Goal: Information Seeking & Learning: Learn about a topic

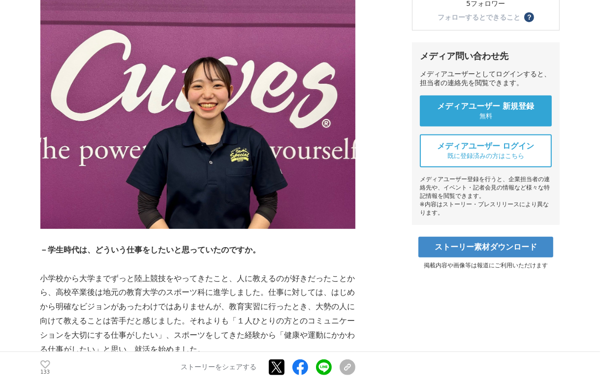
scroll to position [295, 0]
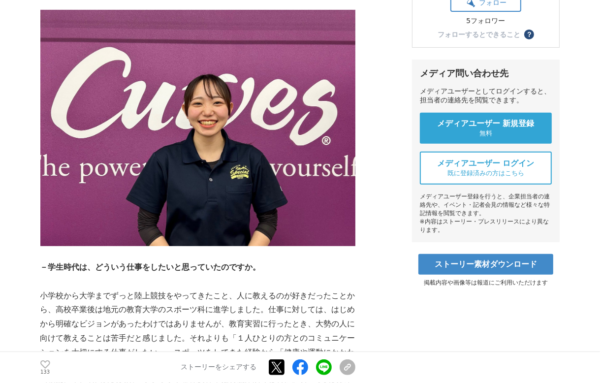
click at [252, 97] on img at bounding box center [197, 128] width 315 height 236
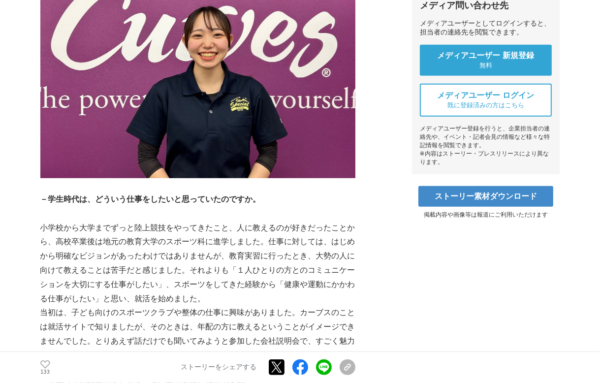
scroll to position [344, 0]
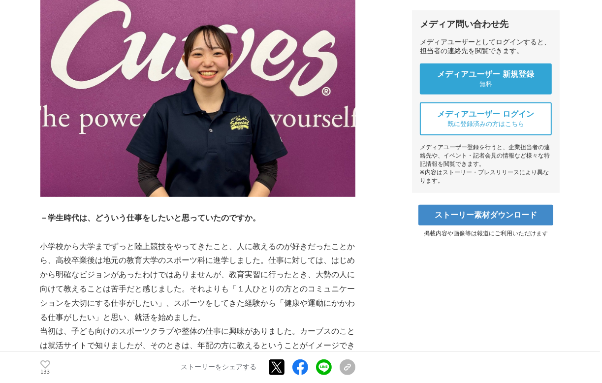
click at [321, 263] on p "小学校から大学までずっと陸上競技をやってきたこと、人に教えるのが好きだったことから、高校卒業後は地元の教育大学のスポーツ科に進学しました。仕事に対しては、はじ…" at bounding box center [197, 282] width 315 height 85
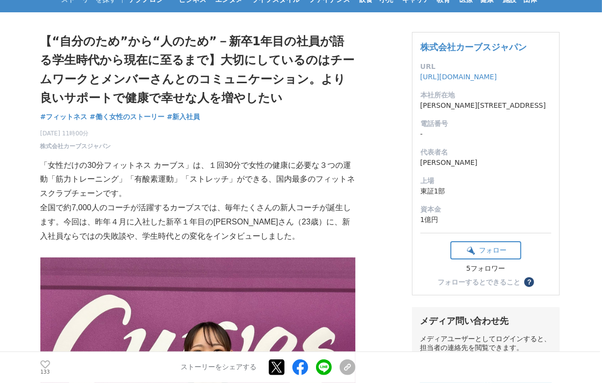
scroll to position [0, 0]
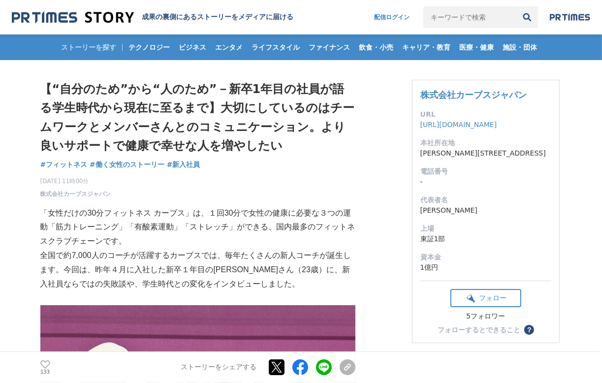
drag, startPoint x: 241, startPoint y: 88, endPoint x: 250, endPoint y: 88, distance: 8.9
click at [242, 91] on h1 "【“自分のため”から“人のため”－新卒1年目の社員が語る学生時代から現在に至るまで】大切にしているのはチームワークとメンバーさんとのコミュニケーション。より良…" at bounding box center [197, 118] width 315 height 76
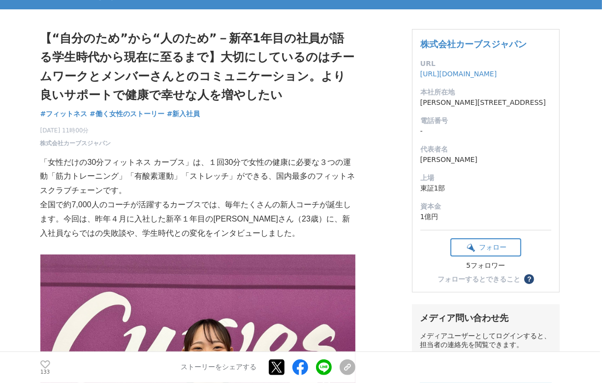
scroll to position [49, 0]
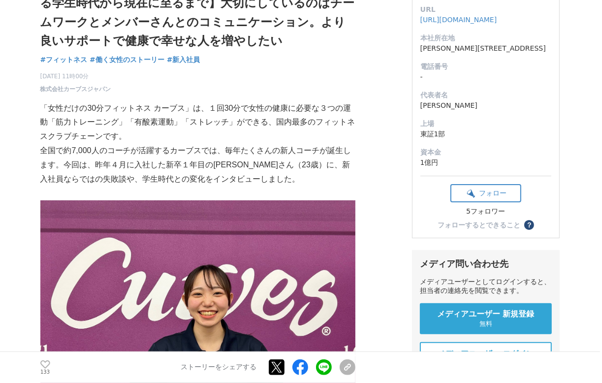
scroll to position [148, 0]
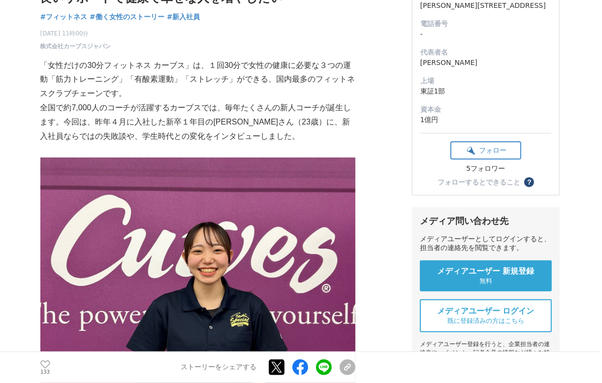
click at [166, 64] on p "「女性だけの30分フィットネス カーブス」は、１回30分で女性の健康に必要な３つの運動「筋力トレーニング」「有酸素運動」「ストレッチ」ができる、国内最多のフィ…" at bounding box center [197, 80] width 315 height 42
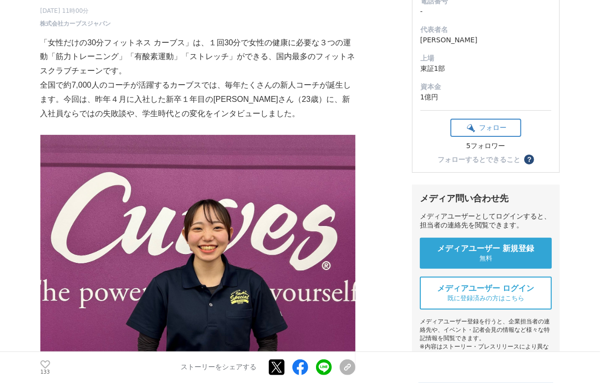
scroll to position [0, 0]
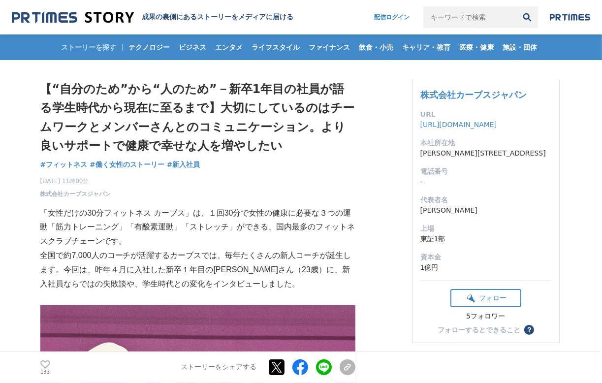
drag, startPoint x: 289, startPoint y: 124, endPoint x: 294, endPoint y: 126, distance: 5.3
click at [291, 126] on h1 "【“自分のため”から“人のため”－新卒1年目の社員が語る学生時代から現在に至るまで】大切にしているのはチームワークとメンバーさんとのコミュニケーション。より良…" at bounding box center [197, 118] width 315 height 76
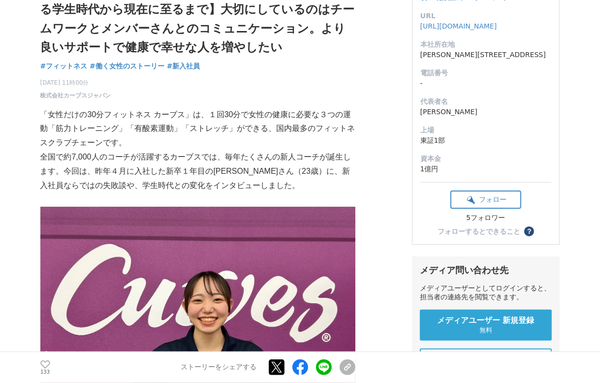
scroll to position [98, 0]
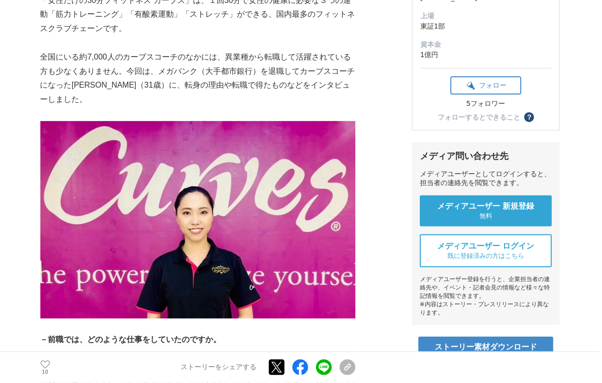
scroll to position [38, 0]
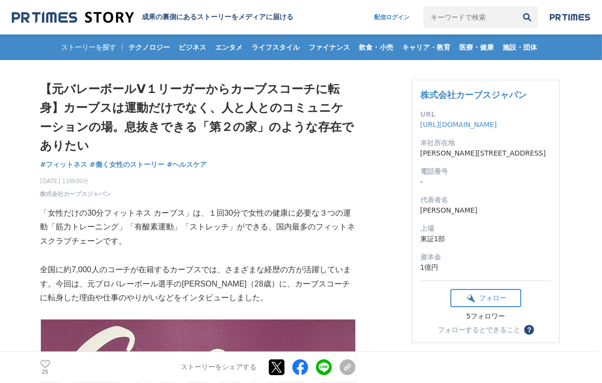
click at [590, 57] on div "ストーリーを探す テクノロジー ビジネス エンタメ ライフスタイル ファイナンス 飲食・小売 キャリア・教育 医療・健康 施設・団体" at bounding box center [301, 47] width 579 height 26
